Goal: Task Accomplishment & Management: Use online tool/utility

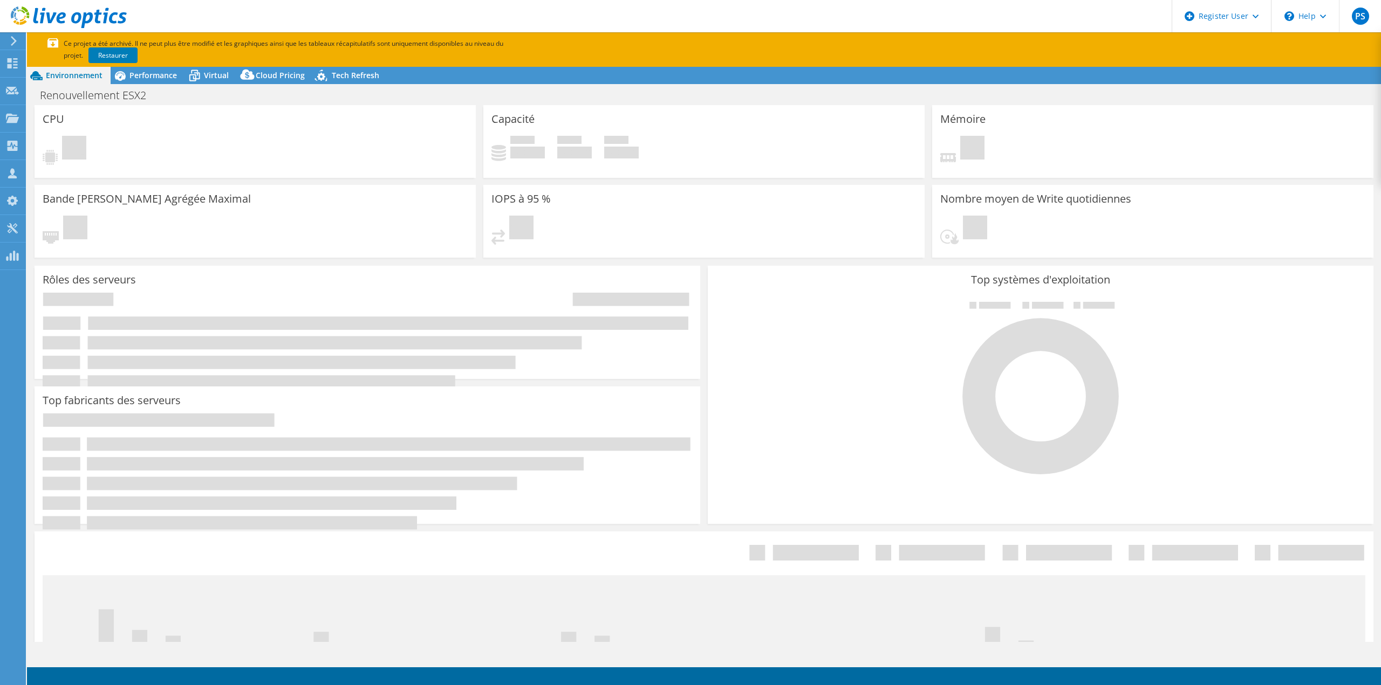
select select "EULondon"
select select "EUR"
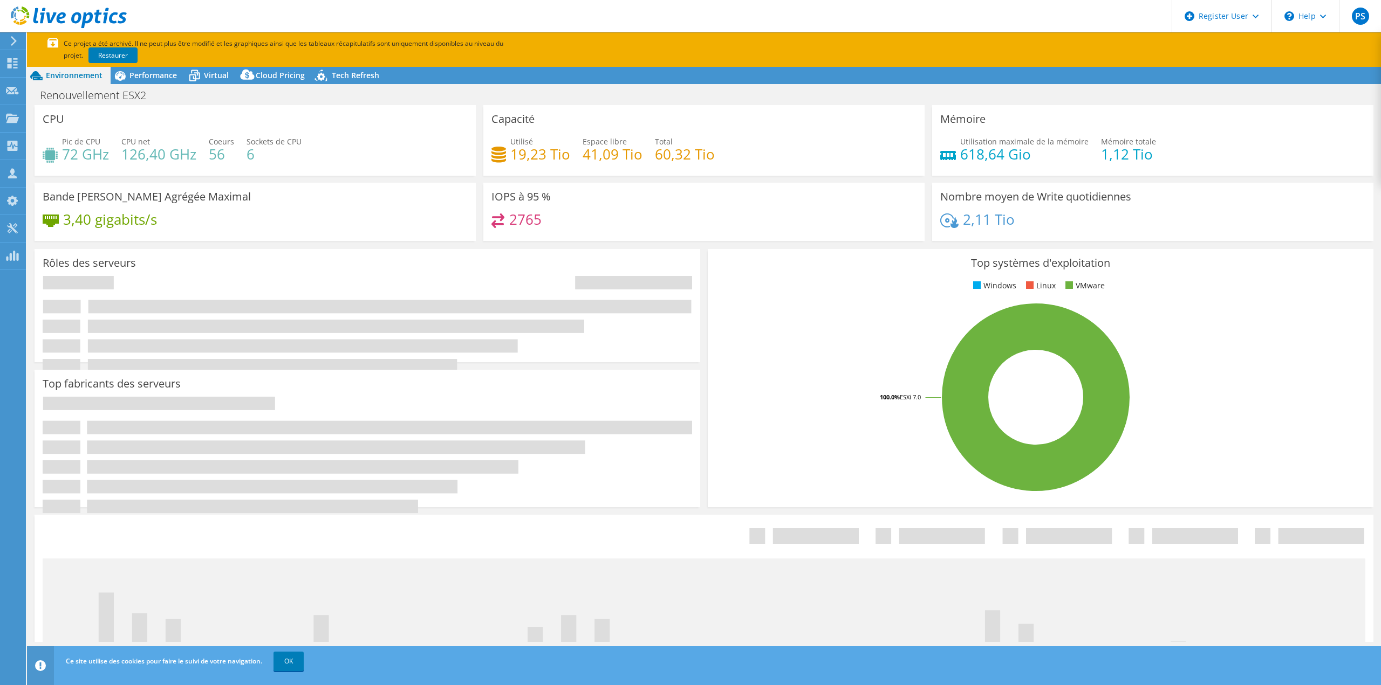
radio input "true"
radio input "false"
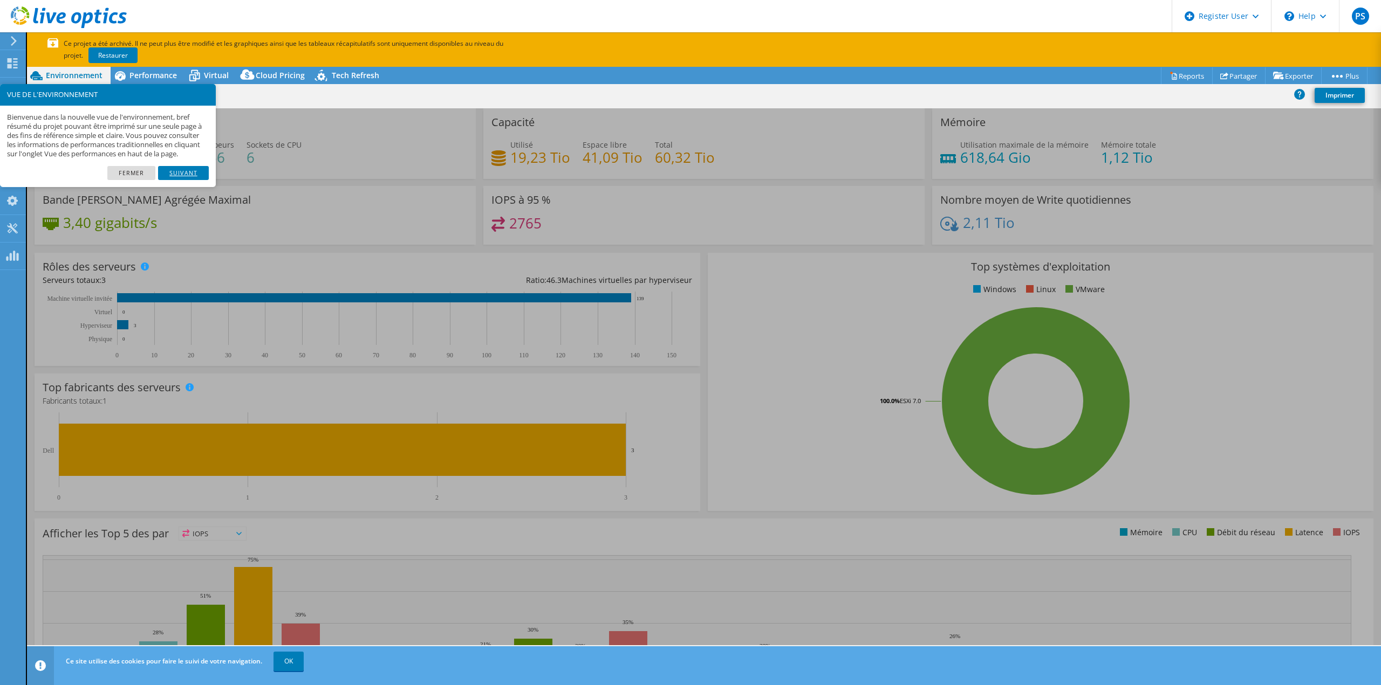
click at [173, 180] on link "Suivant" at bounding box center [183, 173] width 51 height 14
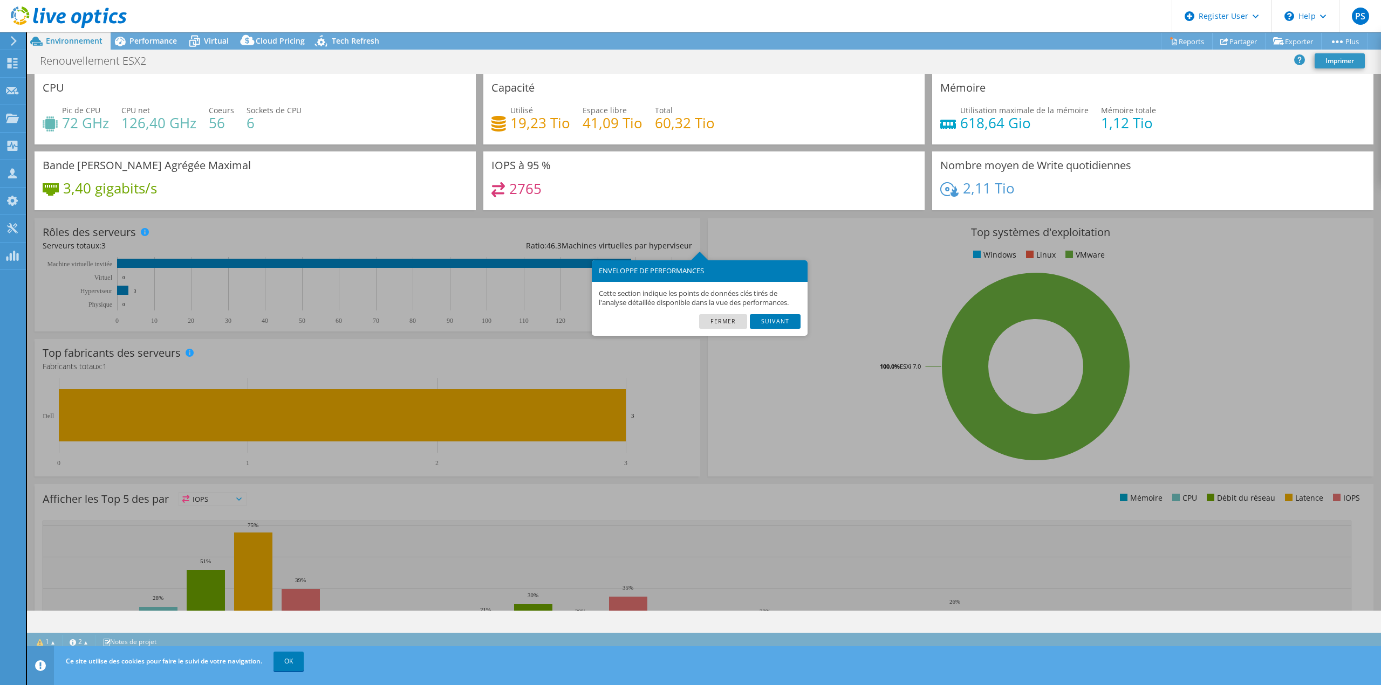
drag, startPoint x: 90, startPoint y: 122, endPoint x: 210, endPoint y: 126, distance: 119.8
click at [210, 126] on div "CPU Pic de CPU 72 GHz CPU net 126,40 GHz Coeurs 56 Sockets de CPU 6" at bounding box center [255, 109] width 441 height 71
click at [770, 325] on link "Suivant" at bounding box center [775, 321] width 51 height 14
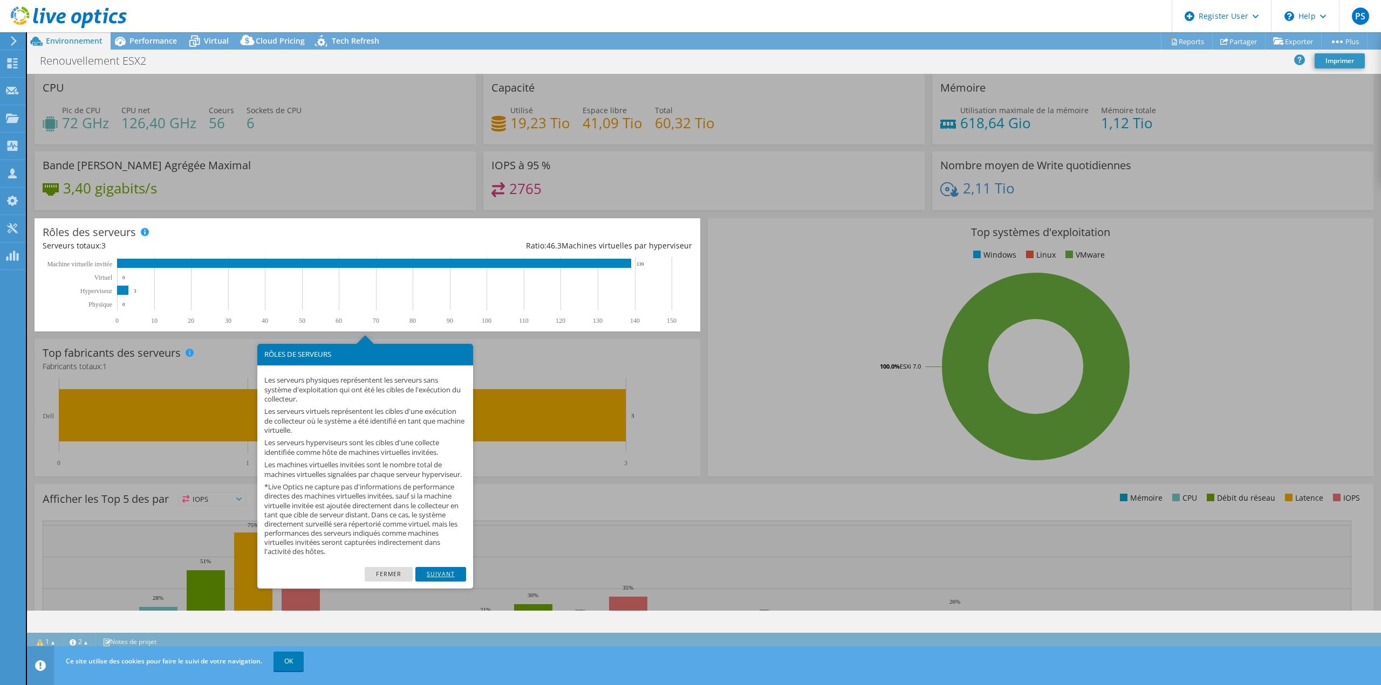
click at [464, 581] on link "Suivant" at bounding box center [440, 574] width 51 height 14
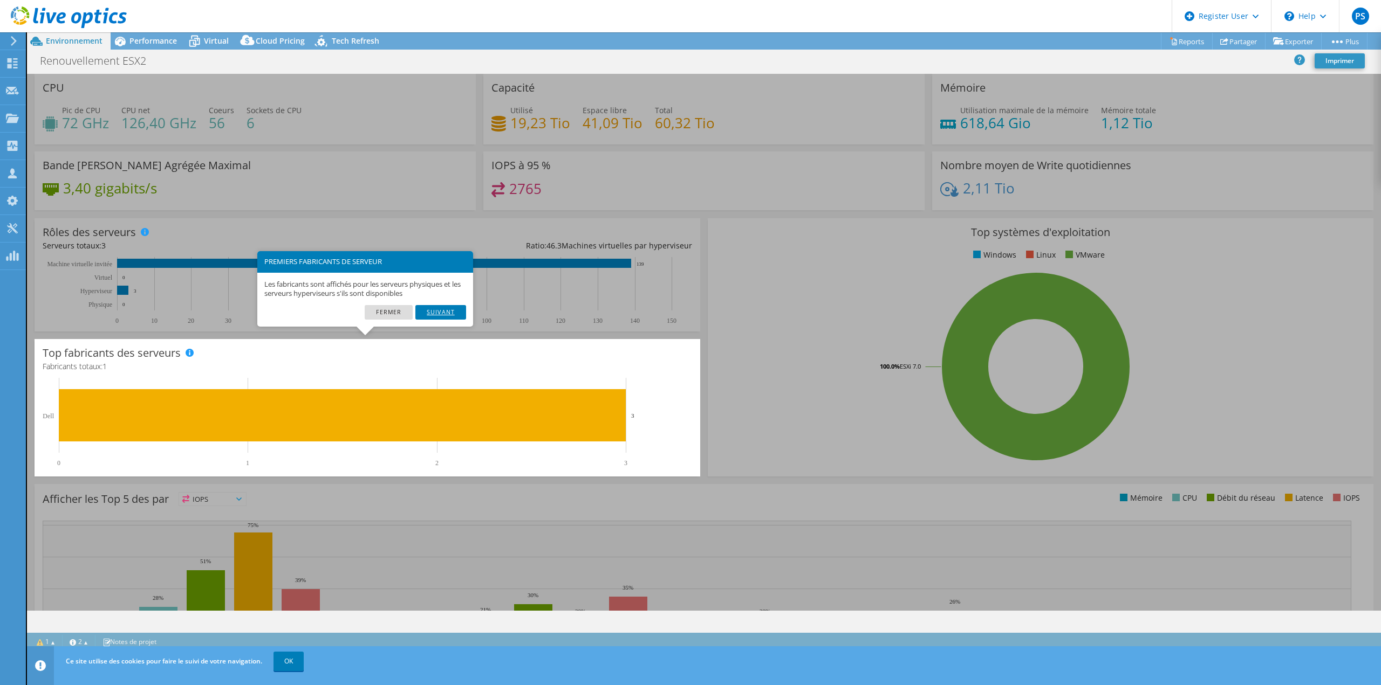
click at [450, 310] on link "Suivant" at bounding box center [440, 312] width 51 height 14
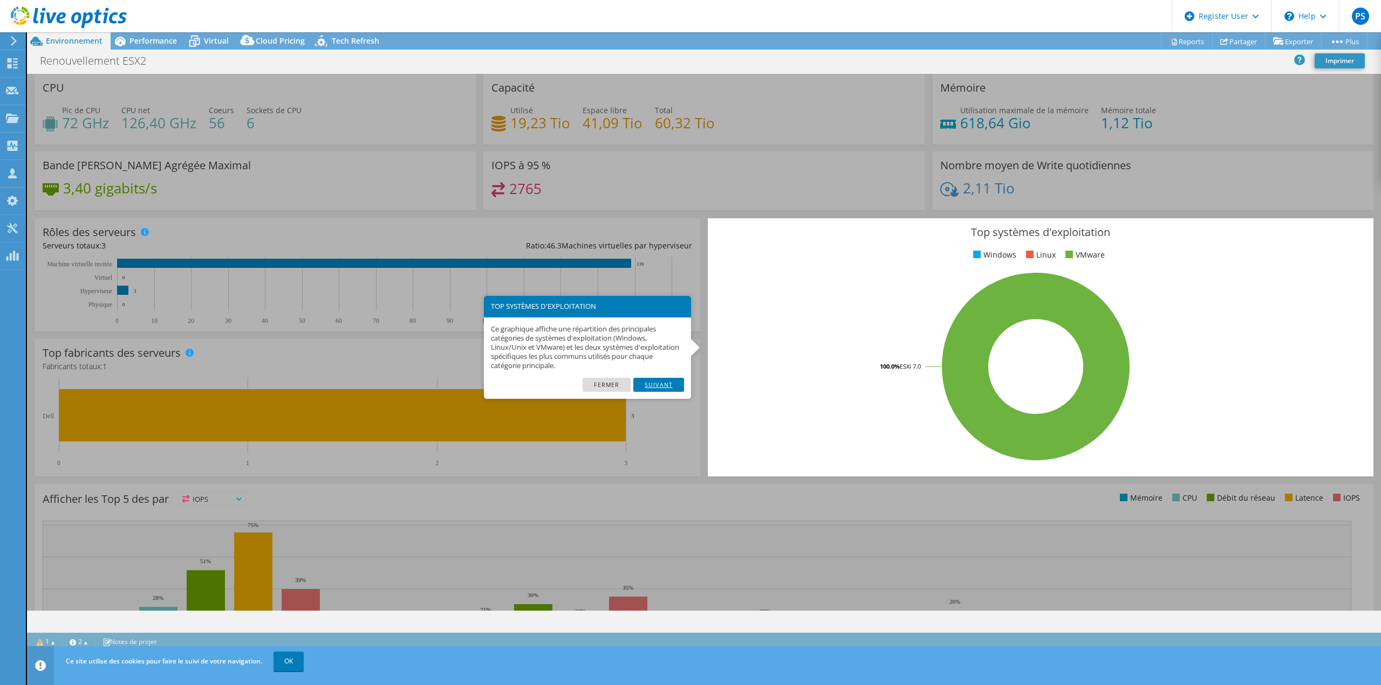
click at [646, 379] on link "Suivant" at bounding box center [658, 385] width 51 height 14
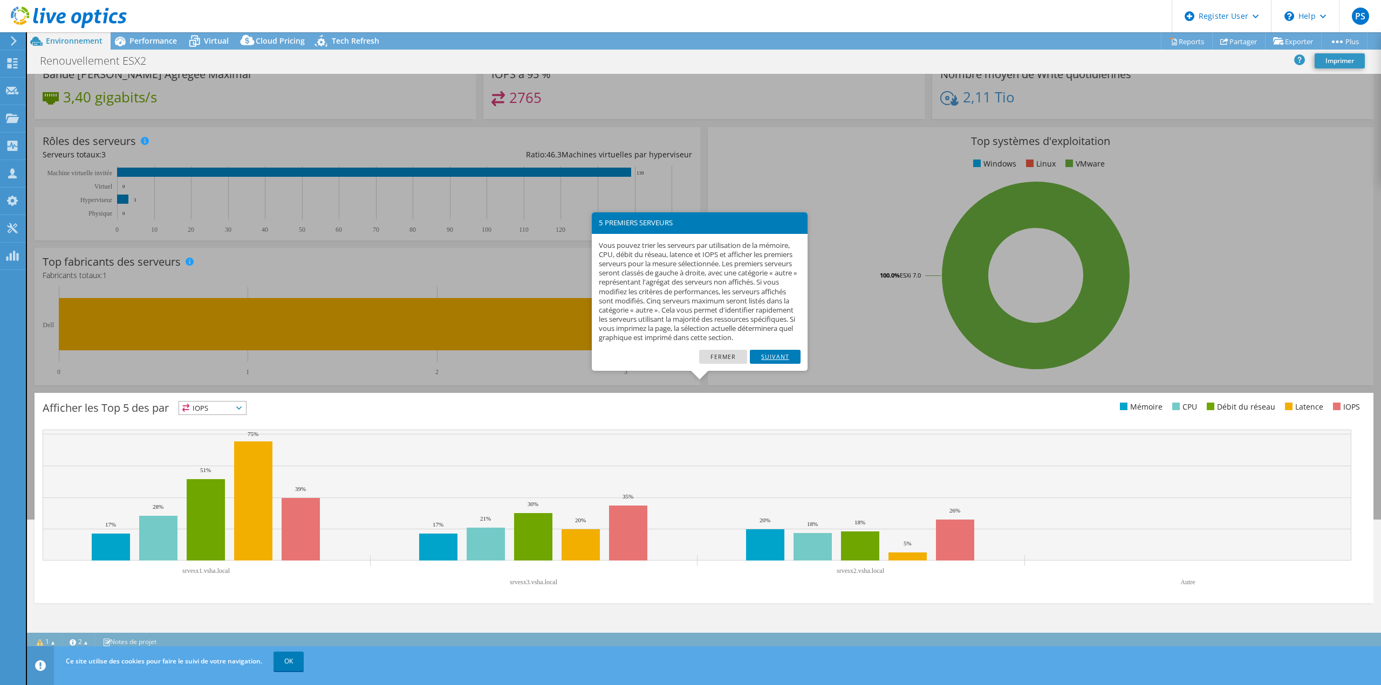
click at [758, 364] on link "Suivant" at bounding box center [775, 357] width 51 height 14
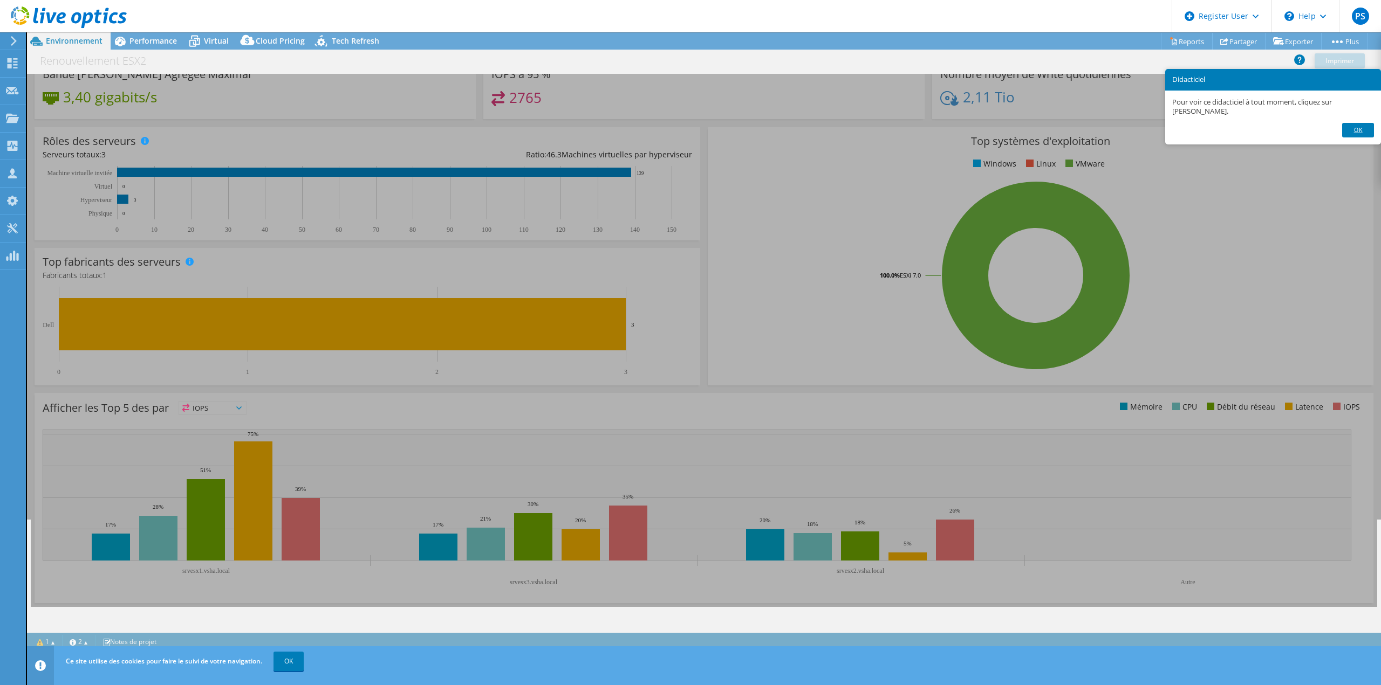
click at [1370, 131] on link "OK" at bounding box center [1357, 130] width 31 height 14
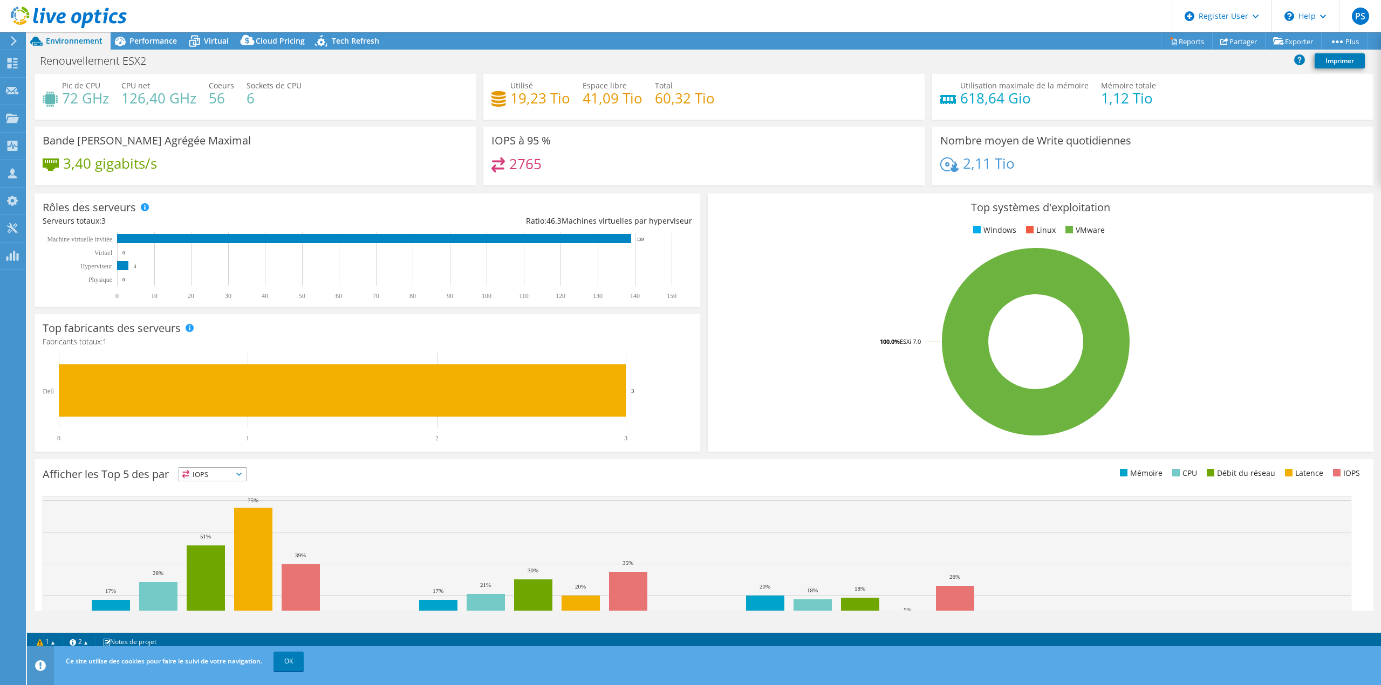
scroll to position [0, 0]
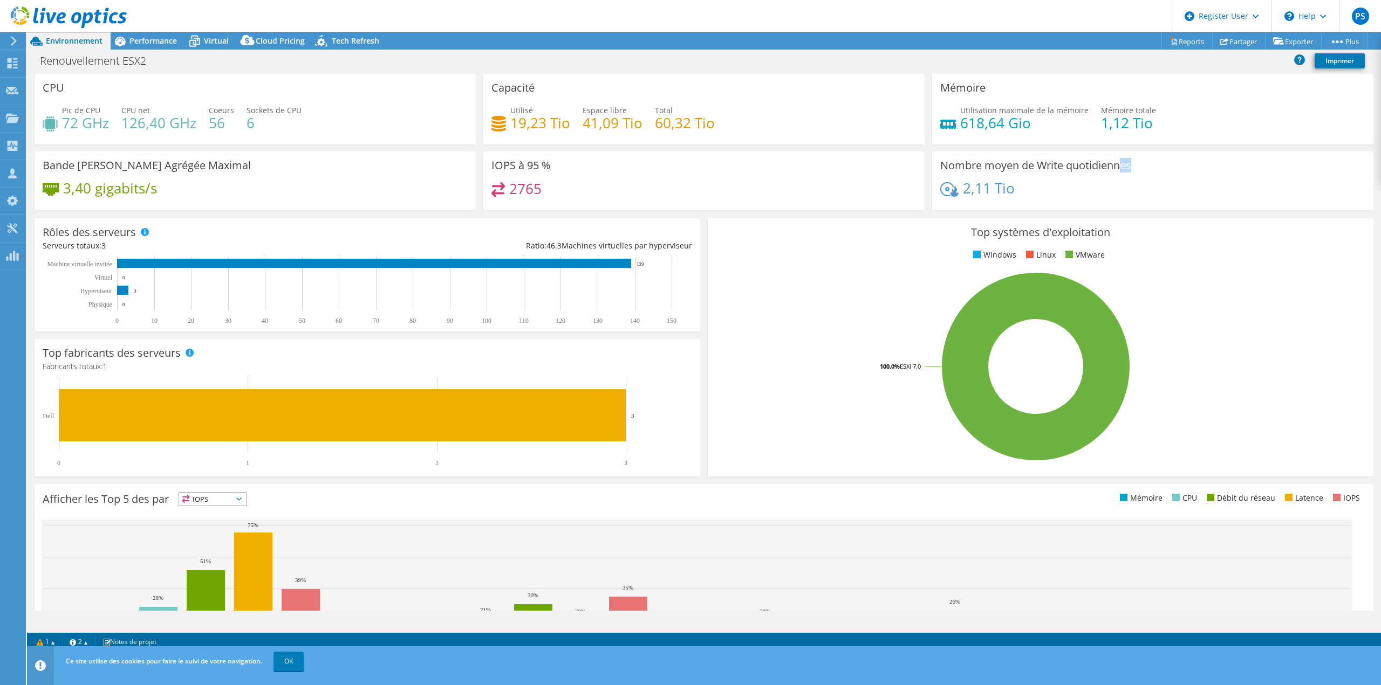
drag, startPoint x: 1046, startPoint y: 168, endPoint x: 1116, endPoint y: 163, distance: 69.7
click at [1116, 163] on div "Nombre moyen de Write quotidiennes 2,11 Tio" at bounding box center [1152, 181] width 441 height 59
drag, startPoint x: 1025, startPoint y: 191, endPoint x: 933, endPoint y: 188, distance: 91.7
click at [933, 188] on div "Nombre moyen de Write quotidiennes 2,11 Tio" at bounding box center [1152, 181] width 441 height 59
drag, startPoint x: 978, startPoint y: 123, endPoint x: 952, endPoint y: 121, distance: 25.4
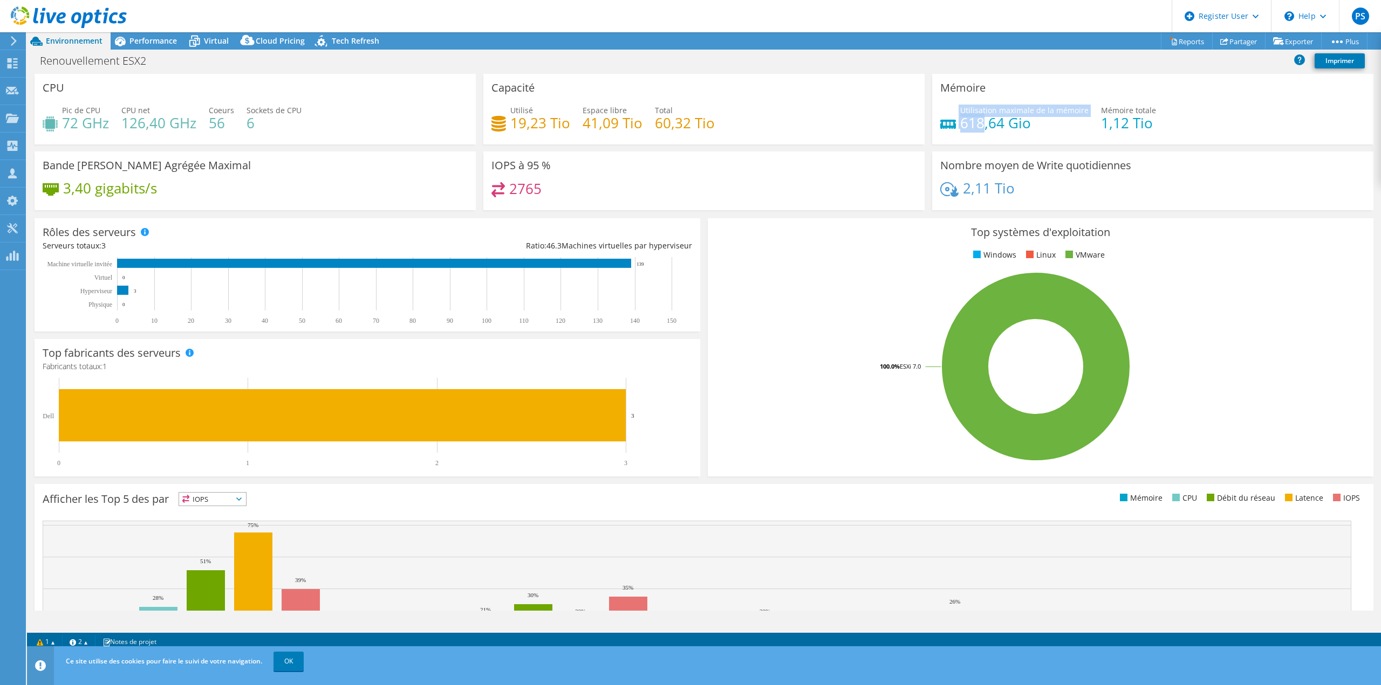
click at [952, 121] on div "Utilisation maximale de la mémoire 618,64 Gio" at bounding box center [1014, 117] width 148 height 24
click at [124, 38] on icon at bounding box center [120, 41] width 19 height 19
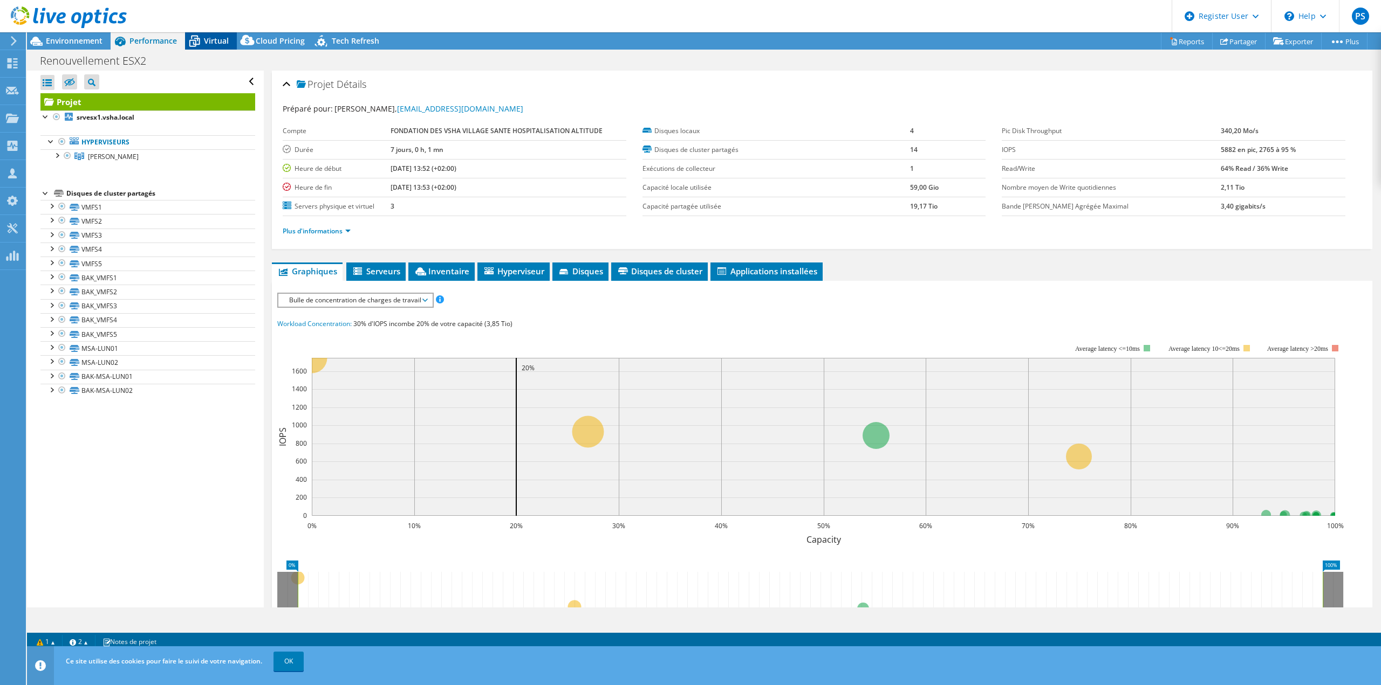
click at [200, 41] on icon at bounding box center [194, 41] width 19 height 19
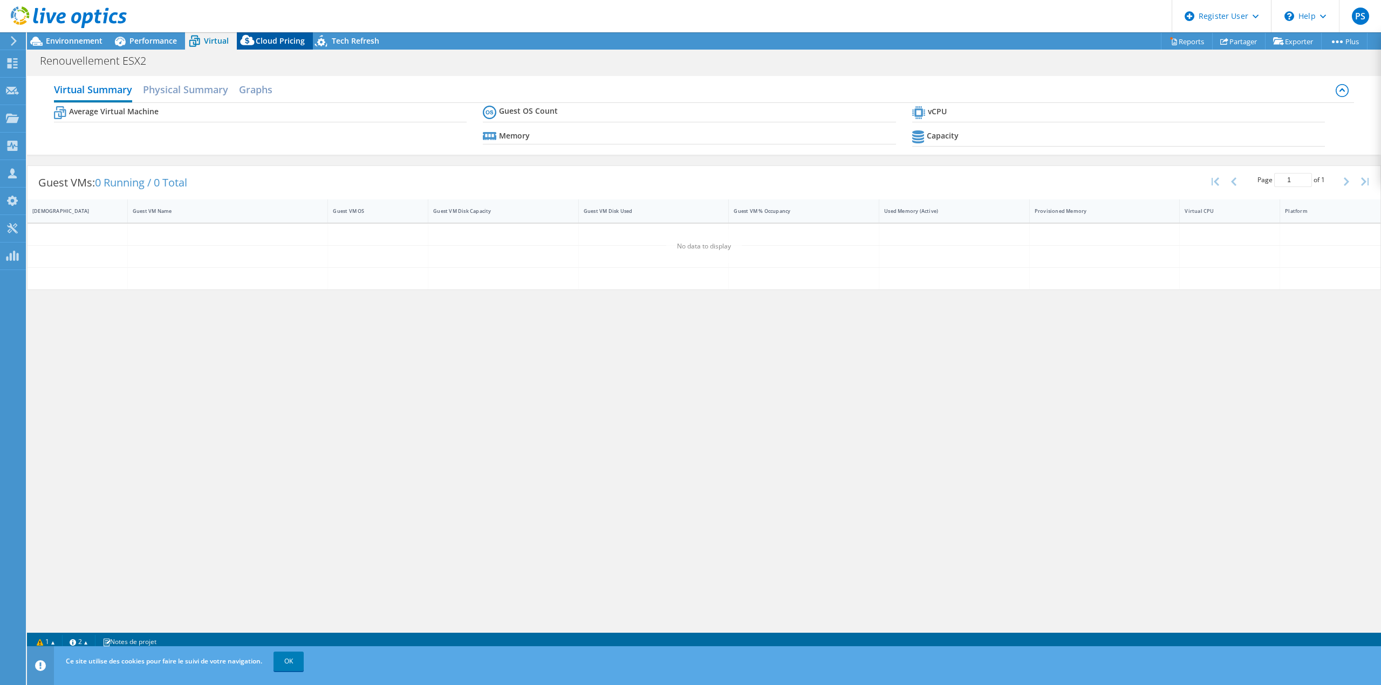
click at [265, 40] on span "Cloud Pricing" at bounding box center [280, 41] width 49 height 10
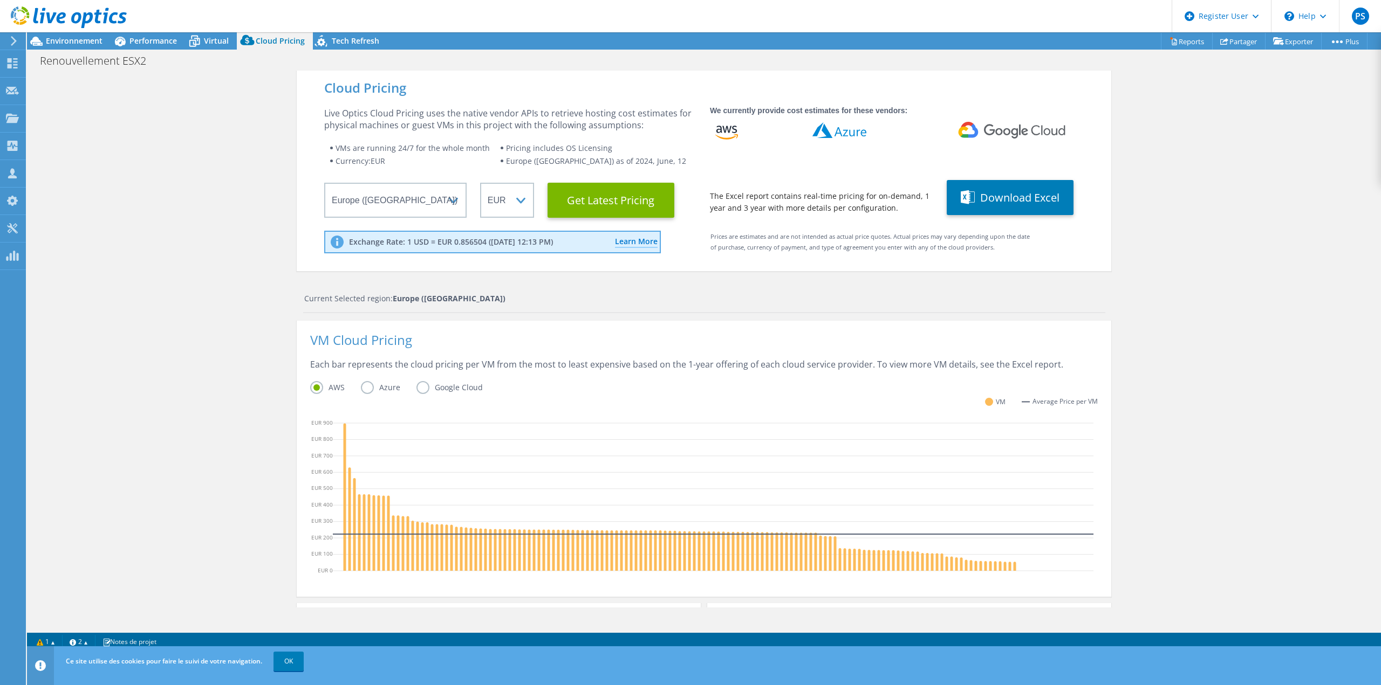
click at [364, 389] on label "Azure" at bounding box center [389, 387] width 56 height 13
click at [0, 0] on input "Azure" at bounding box center [0, 0] width 0 height 0
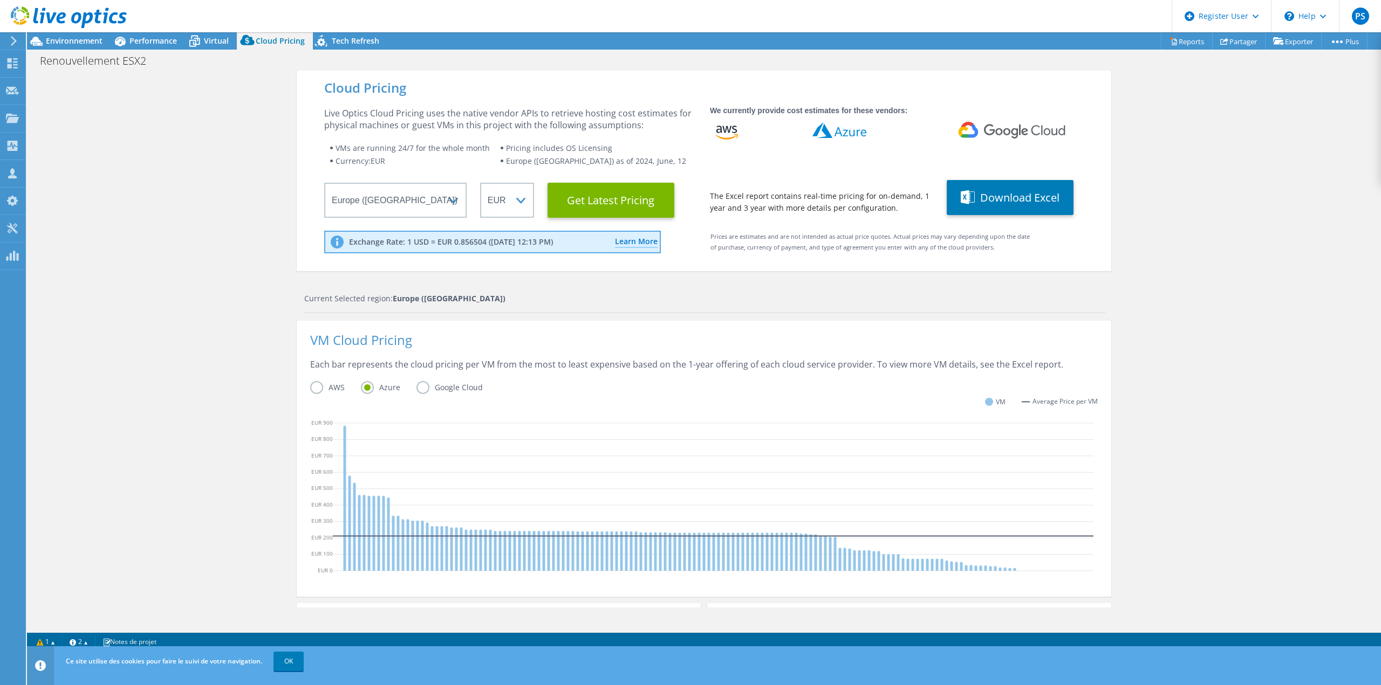
click at [418, 385] on label "Google Cloud" at bounding box center [457, 387] width 83 height 13
click at [0, 0] on input "Google Cloud" at bounding box center [0, 0] width 0 height 0
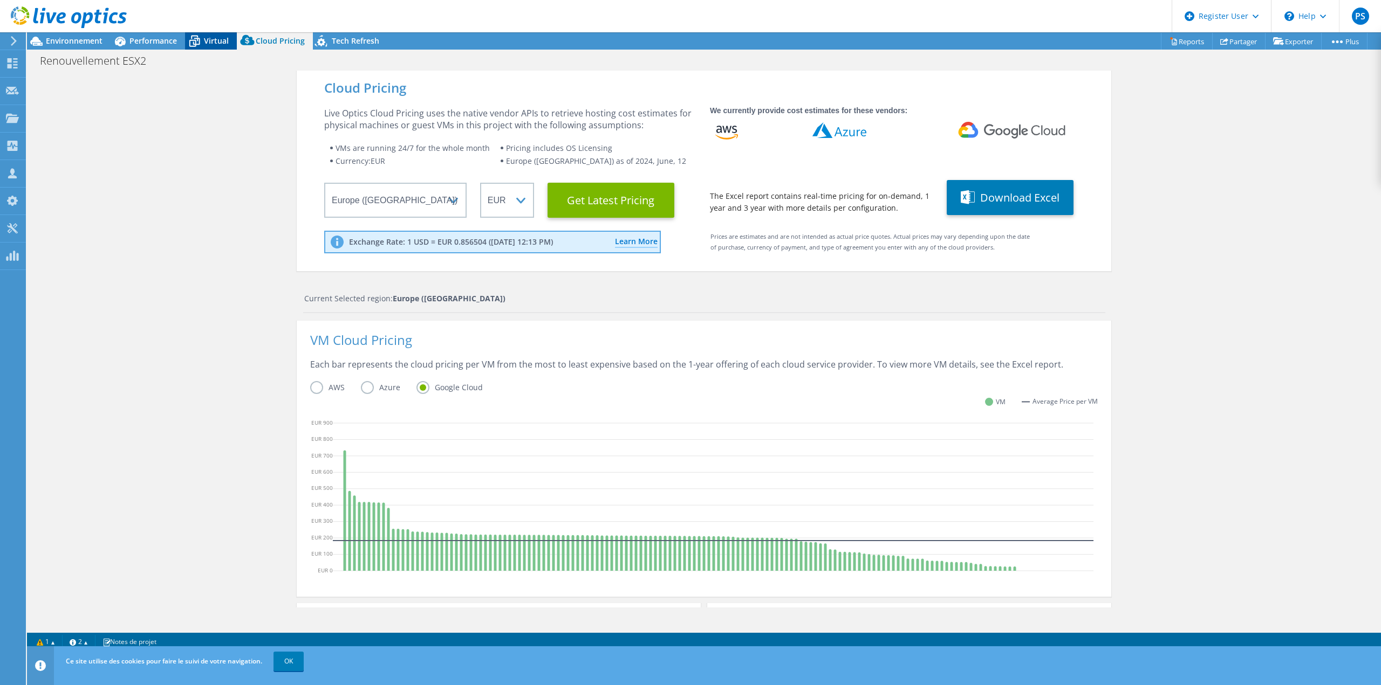
click at [203, 37] on icon at bounding box center [194, 41] width 19 height 19
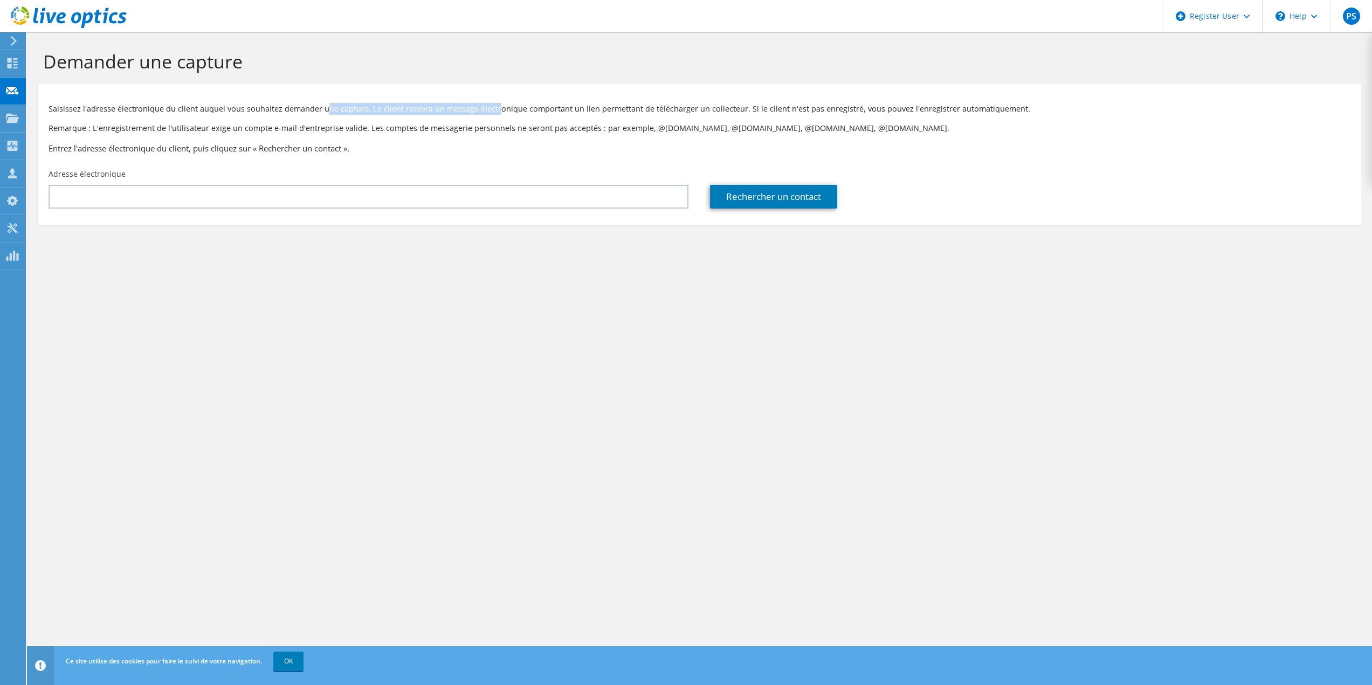
drag, startPoint x: 340, startPoint y: 111, endPoint x: 493, endPoint y: 109, distance: 152.6
click at [493, 109] on p "Saisissez l'adresse électronique du client auquel vous souhaitez demander une c…" at bounding box center [700, 109] width 1302 height 12
drag, startPoint x: 490, startPoint y: 128, endPoint x: 680, endPoint y: 125, distance: 190.4
click at [680, 125] on p "Remarque : L'enregistrement de l'utilisateur exige un compte e-mail d'entrepris…" at bounding box center [700, 128] width 1302 height 12
